Goal: Task Accomplishment & Management: Complete application form

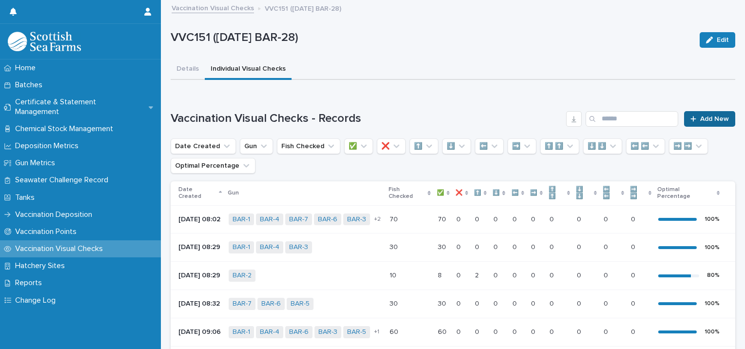
click at [710, 120] on span "Add New" at bounding box center [714, 119] width 29 height 7
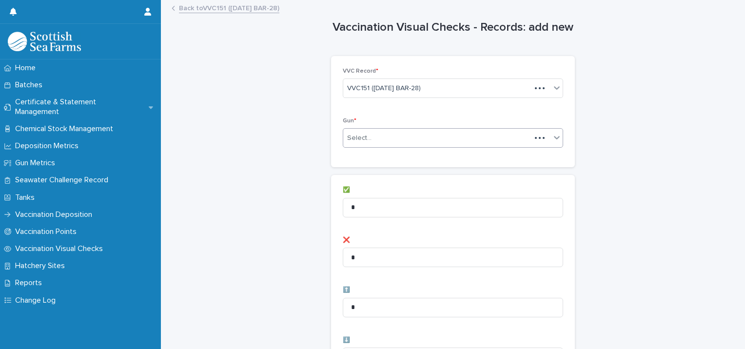
click at [376, 141] on div "Select..." at bounding box center [437, 138] width 188 height 16
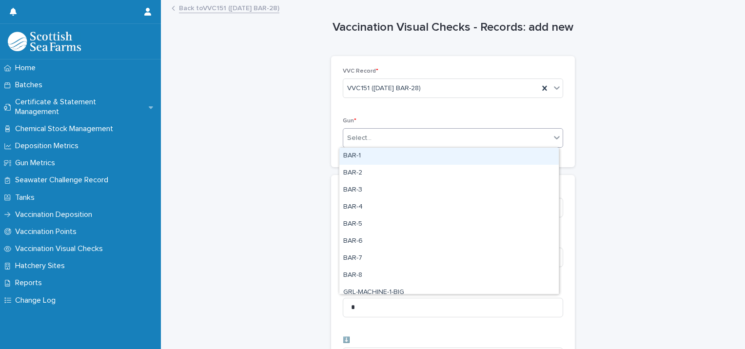
drag, startPoint x: 363, startPoint y: 157, endPoint x: 377, endPoint y: 152, distance: 15.1
click at [365, 157] on div "BAR-1" at bounding box center [448, 156] width 219 height 17
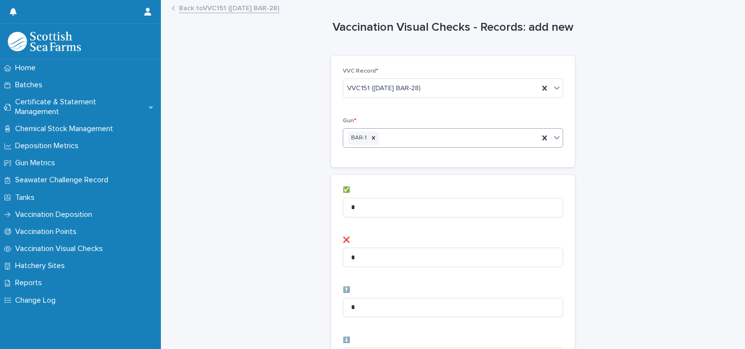
click at [396, 140] on div "BAR-1" at bounding box center [440, 138] width 195 height 17
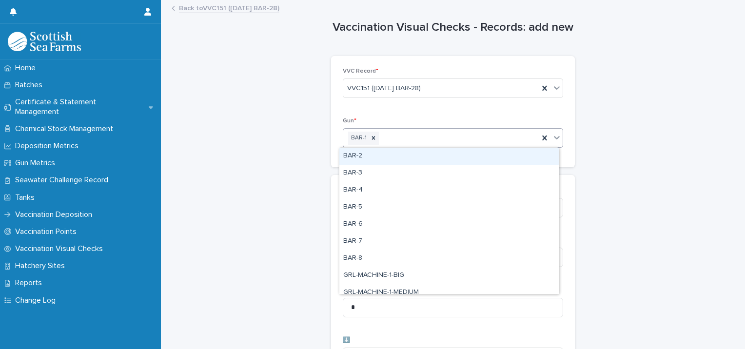
click at [383, 162] on div "BAR-2" at bounding box center [448, 156] width 219 height 17
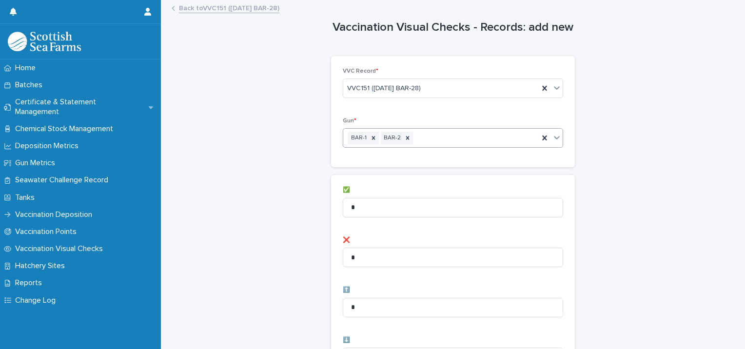
click at [433, 136] on div "BAR-1 BAR-2" at bounding box center [440, 138] width 195 height 17
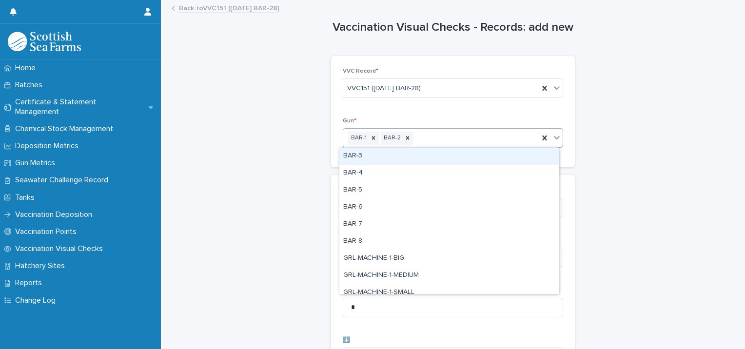
click at [412, 156] on div "BAR-3" at bounding box center [448, 156] width 219 height 17
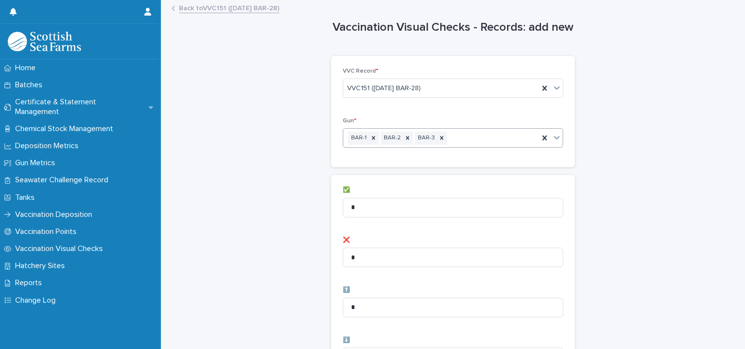
click at [446, 139] on div "BAR-1 BAR-2 BAR-3" at bounding box center [440, 138] width 195 height 17
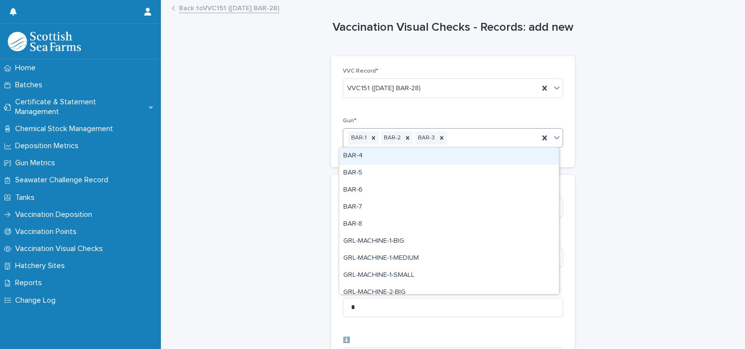
click at [427, 156] on div "BAR-4" at bounding box center [448, 156] width 219 height 17
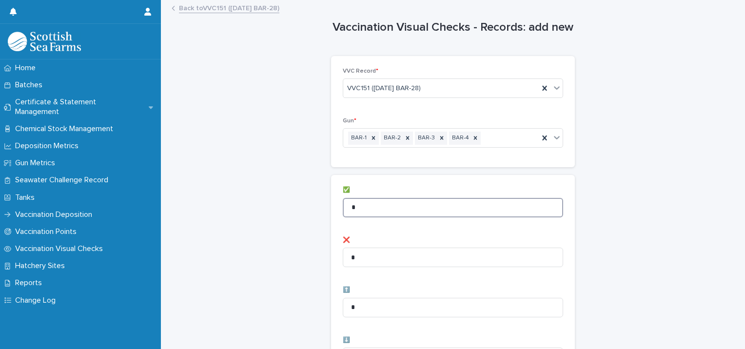
drag, startPoint x: 362, startPoint y: 207, endPoint x: 263, endPoint y: 221, distance: 99.9
type input "**"
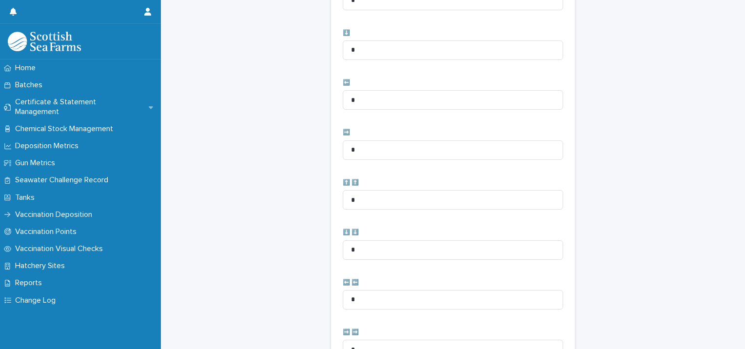
scroll to position [439, 0]
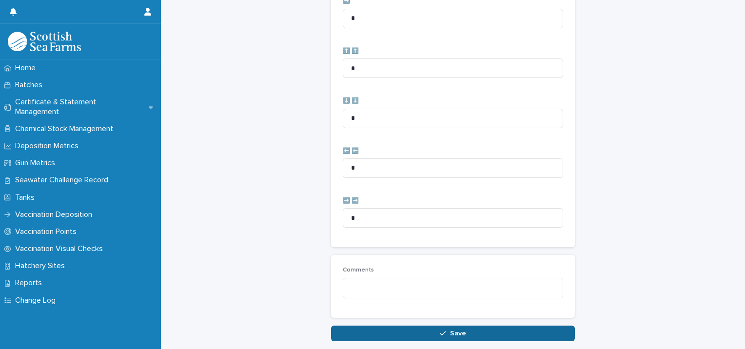
click at [385, 327] on button "Save" at bounding box center [453, 334] width 244 height 16
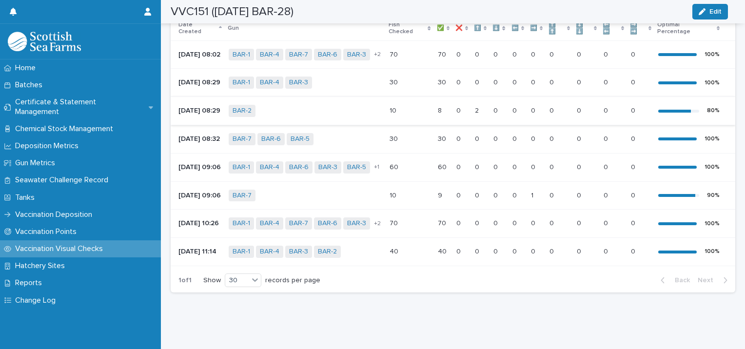
scroll to position [58, 0]
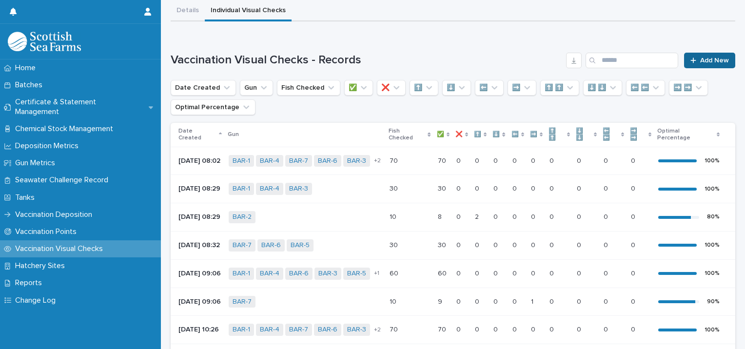
click at [707, 60] on span "Add New" at bounding box center [714, 60] width 29 height 7
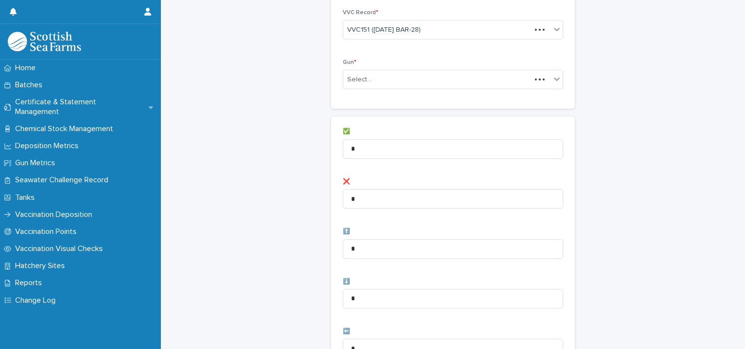
scroll to position [59, 0]
click at [396, 86] on div "Select..." at bounding box center [453, 78] width 220 height 19
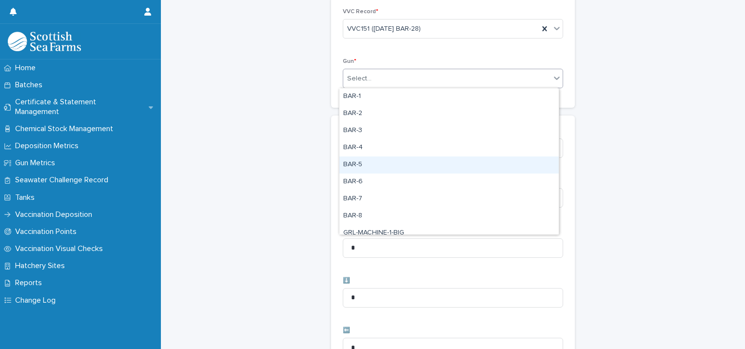
click at [370, 160] on div "BAR-5" at bounding box center [448, 164] width 219 height 17
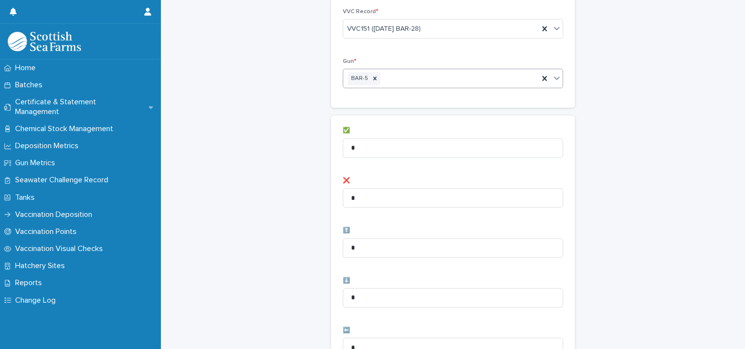
click at [438, 80] on div "BAR-5" at bounding box center [440, 78] width 195 height 17
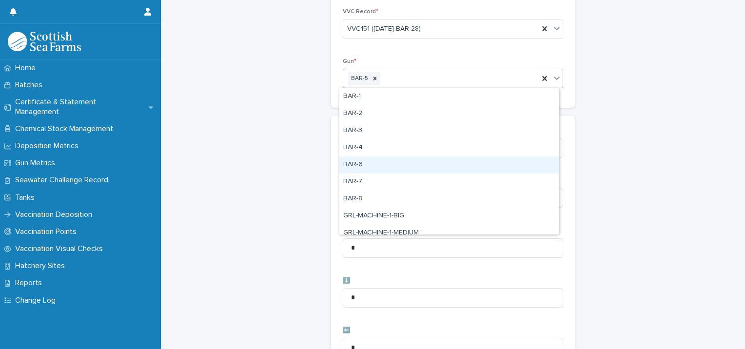
click at [354, 168] on div "BAR-6" at bounding box center [448, 164] width 219 height 17
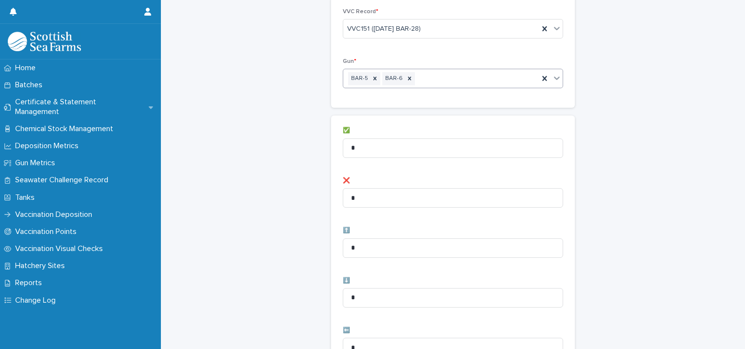
click at [466, 80] on div "BAR-5 BAR-6" at bounding box center [440, 78] width 195 height 17
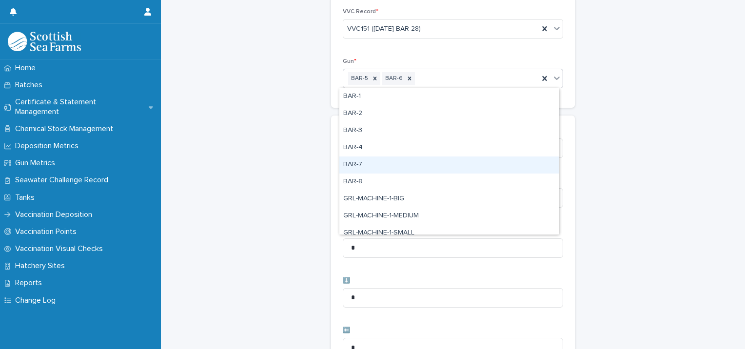
click at [381, 166] on div "BAR-7" at bounding box center [448, 164] width 219 height 17
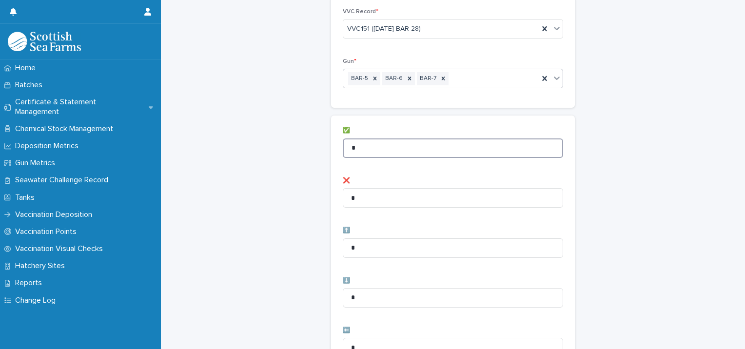
drag, startPoint x: 402, startPoint y: 145, endPoint x: 283, endPoint y: 152, distance: 119.1
click at [283, 152] on div "Vaccination Visual Checks - Records: add new Loading... Saving… Loading... Savi…" at bounding box center [453, 331] width 564 height 779
type input "**"
click at [291, 139] on div "Vaccination Visual Checks - Records: add new Loading... Saving… Loading... Savi…" at bounding box center [453, 331] width 564 height 779
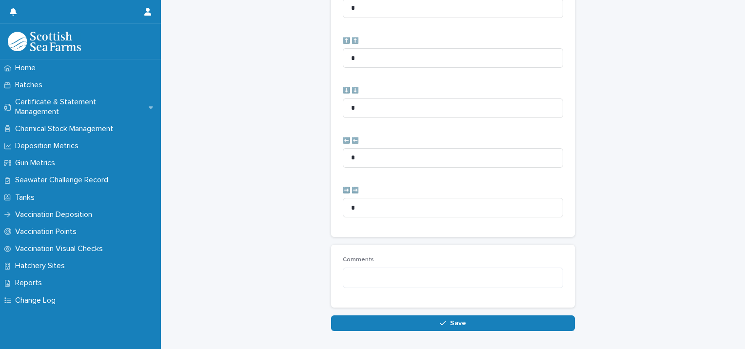
scroll to position [486, 0]
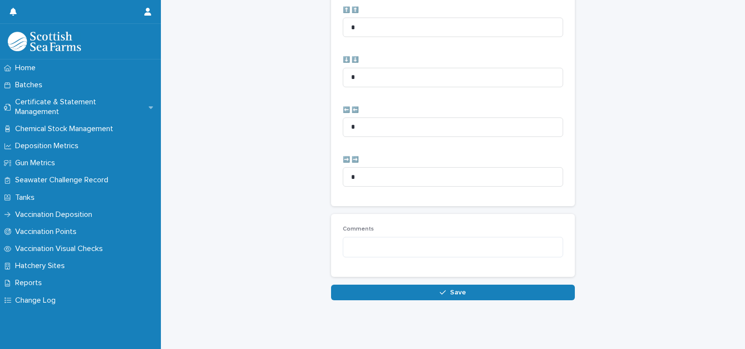
click at [336, 285] on button "Save" at bounding box center [453, 293] width 244 height 16
